Goal: Task Accomplishment & Management: Manage account settings

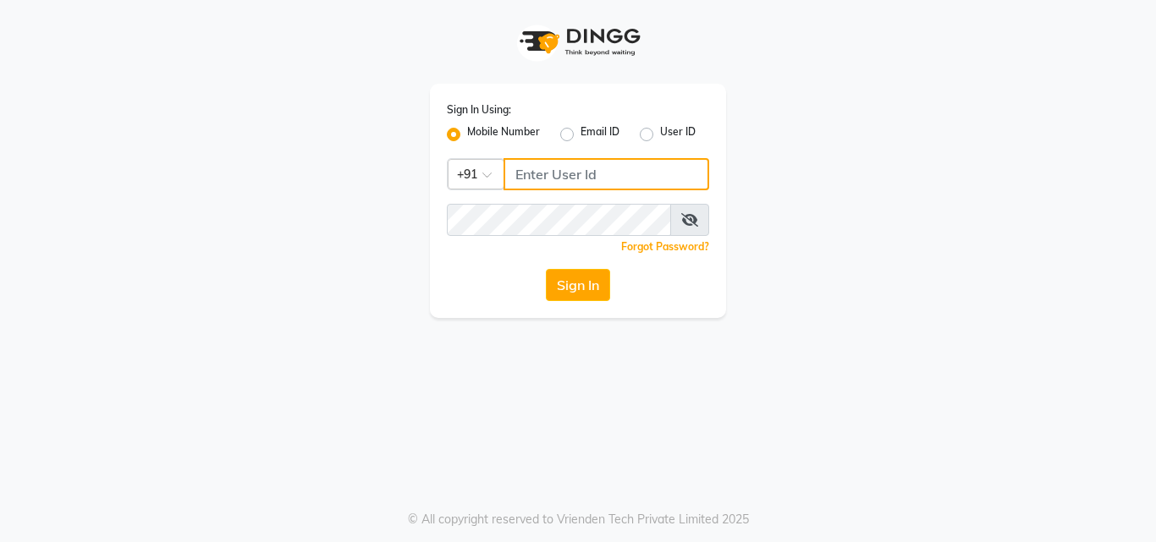
type input "7875017314"
click at [578, 298] on button "Sign In" at bounding box center [578, 285] width 64 height 32
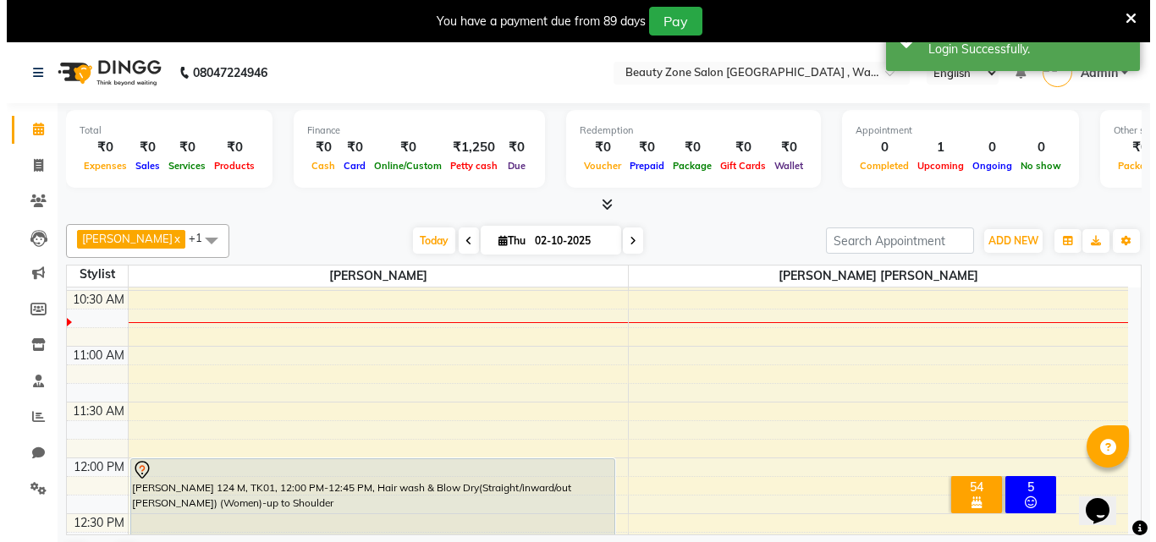
scroll to position [158, 0]
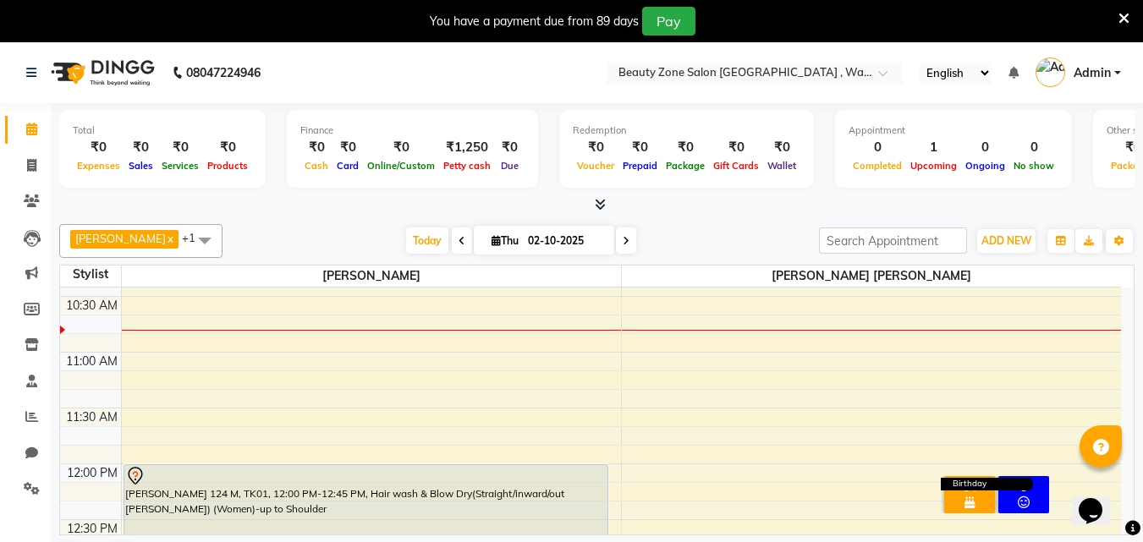
click at [970, 497] on icon at bounding box center [970, 503] width 10 height 12
click at [976, 480] on div "54" at bounding box center [970, 487] width 44 height 15
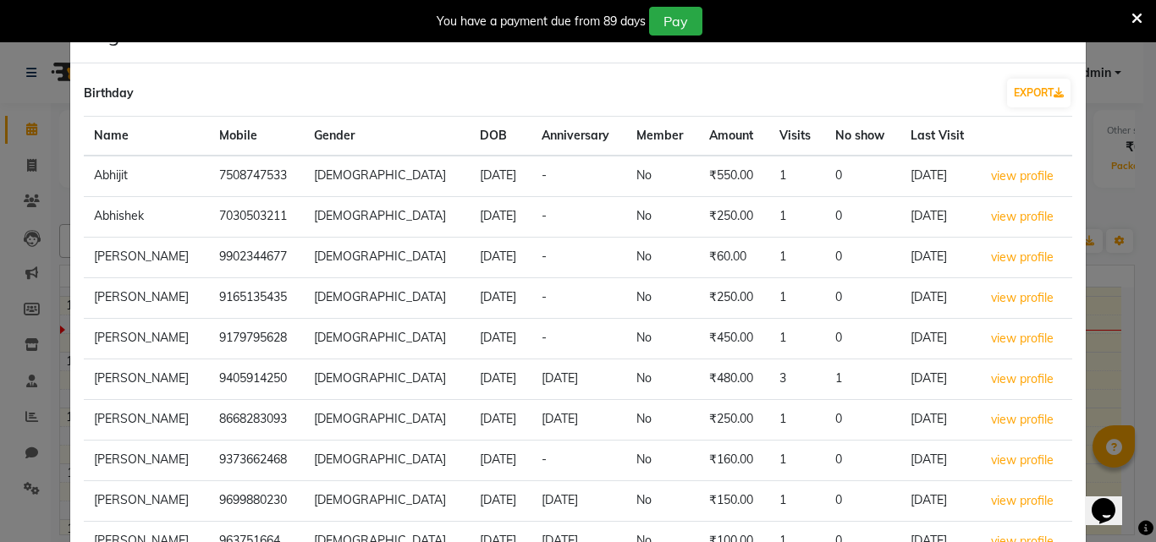
scroll to position [192, 0]
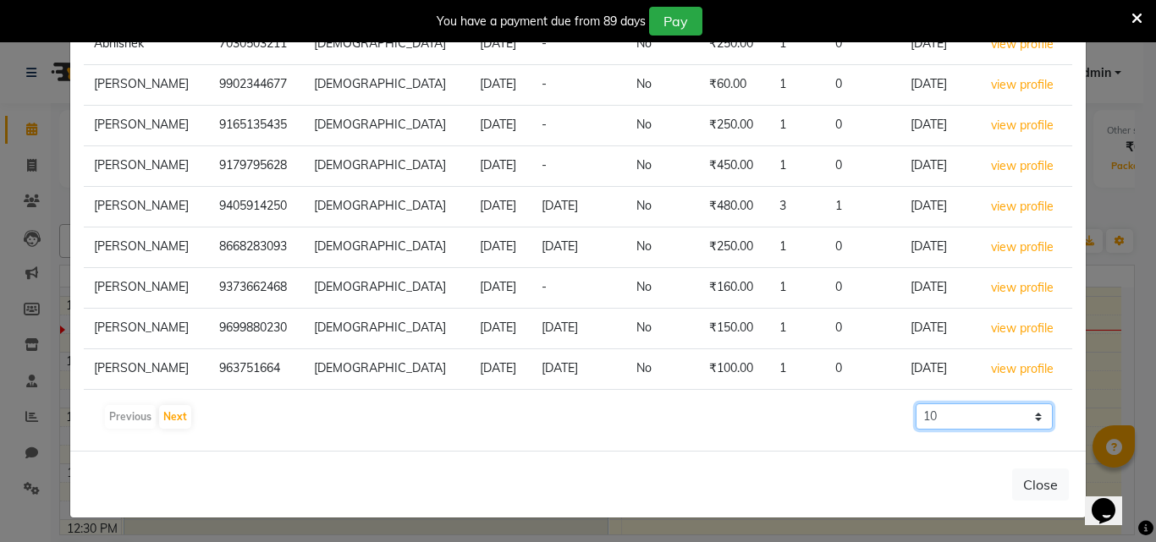
click at [983, 420] on select "10 50 100 500" at bounding box center [983, 417] width 137 height 26
select select "100"
click at [915, 404] on select "10 50 100 500" at bounding box center [983, 417] width 137 height 26
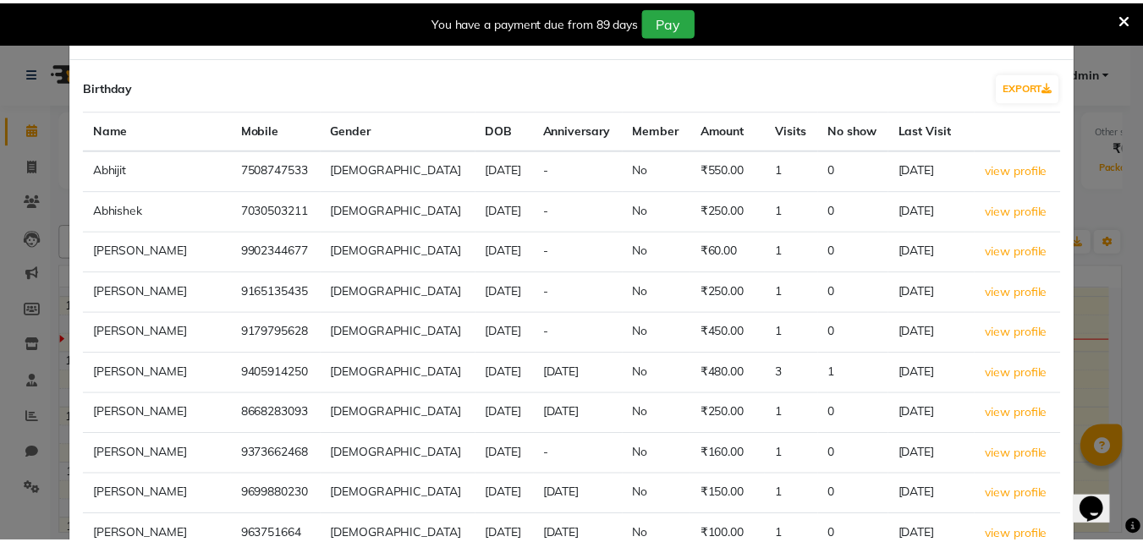
scroll to position [0, 0]
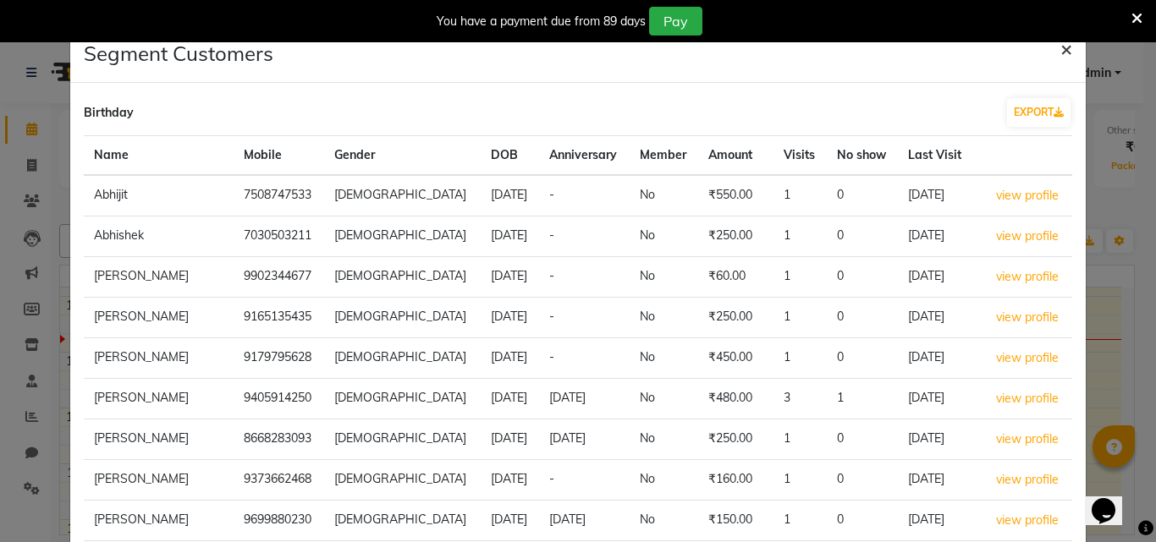
click at [1060, 51] on span "×" at bounding box center [1066, 48] width 12 height 25
